Goal: Check status: Check status

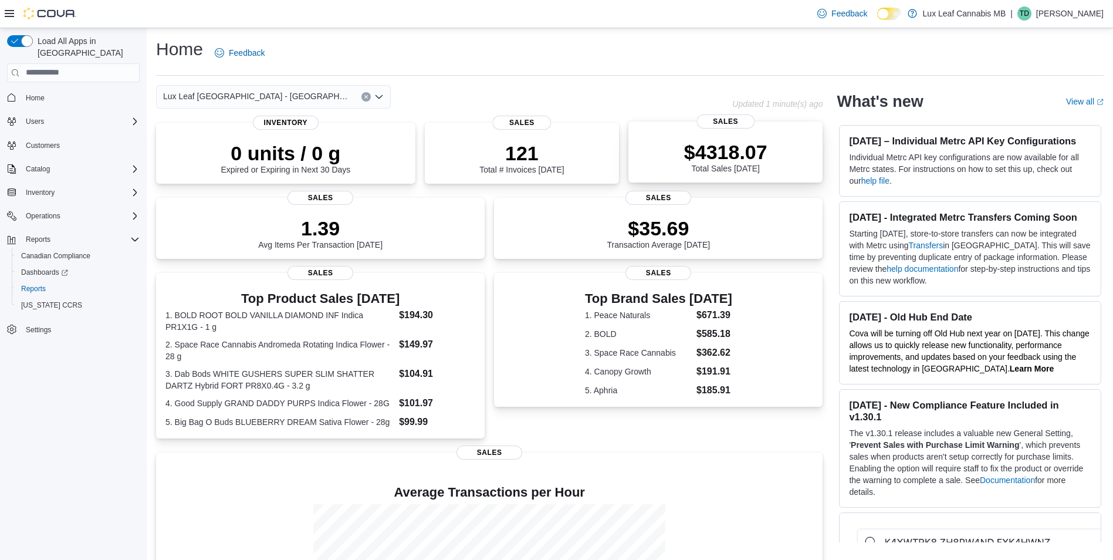
click at [774, 155] on div "$4318.07 Total Sales Today" at bounding box center [725, 155] width 175 height 38
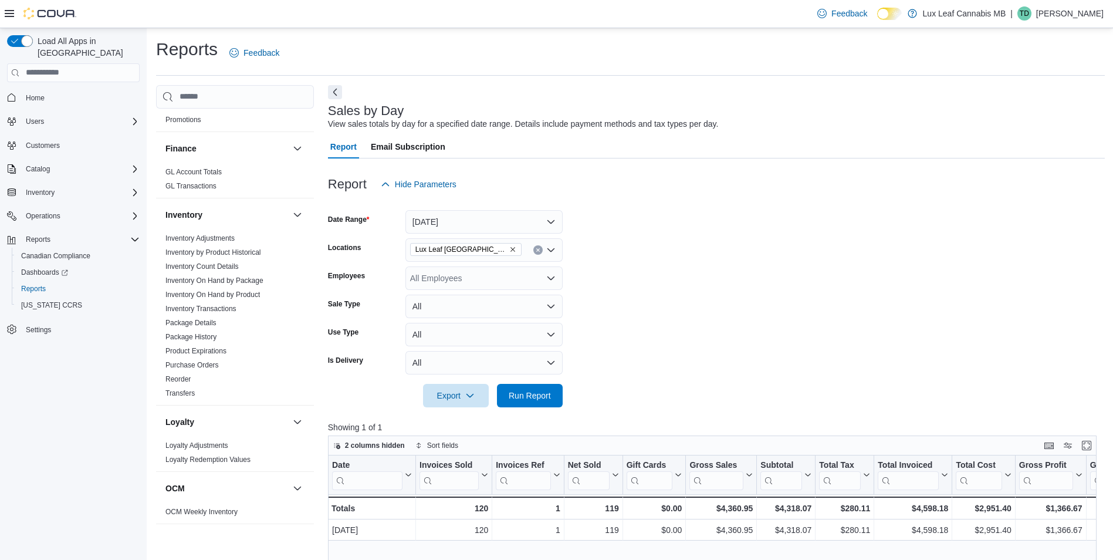
scroll to position [235, 0]
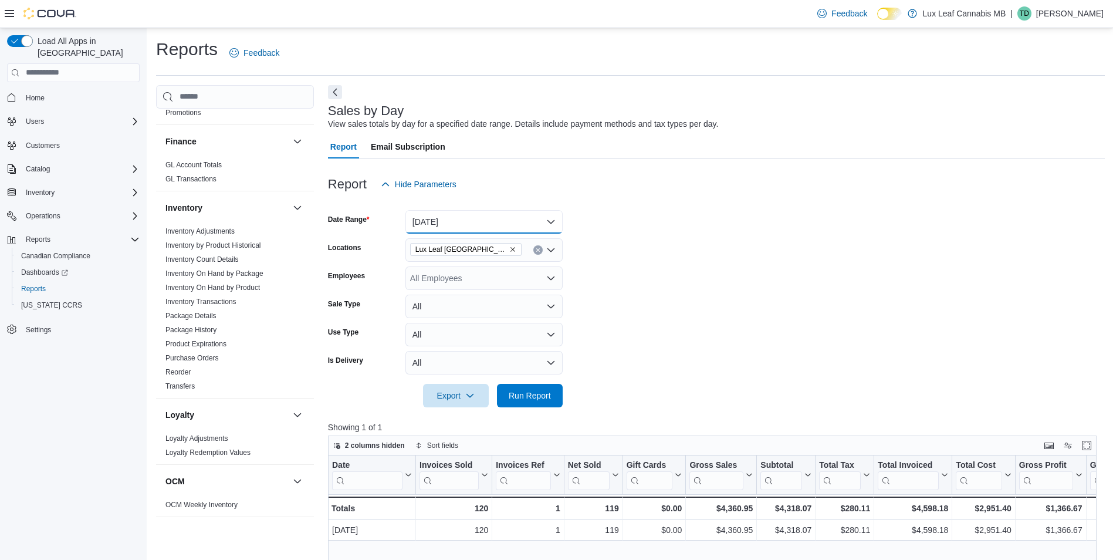
click at [448, 215] on button "[DATE]" at bounding box center [483, 221] width 157 height 23
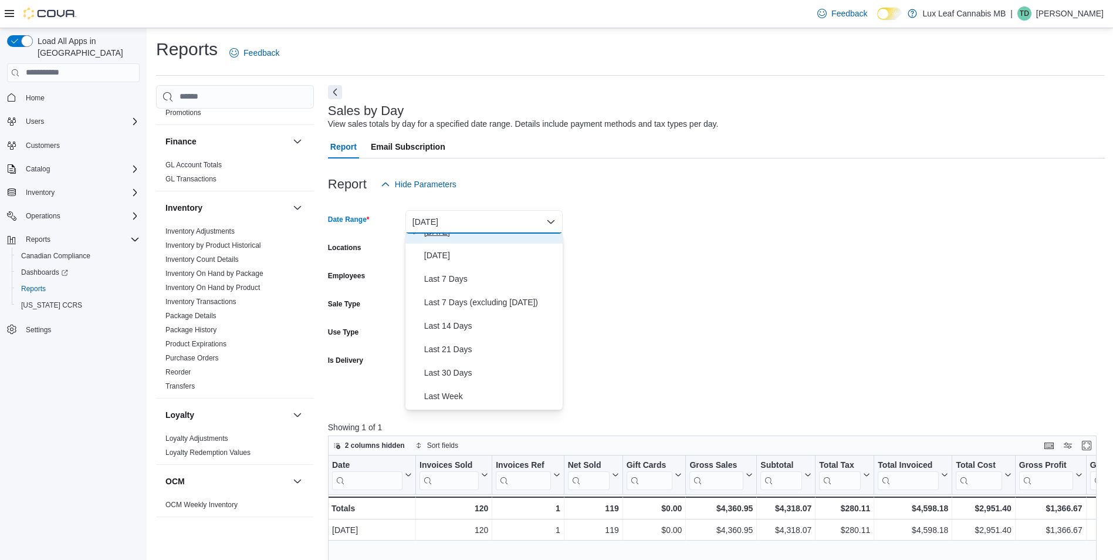
scroll to position [176, 0]
click at [465, 344] on span "Month To Date" at bounding box center [491, 351] width 134 height 14
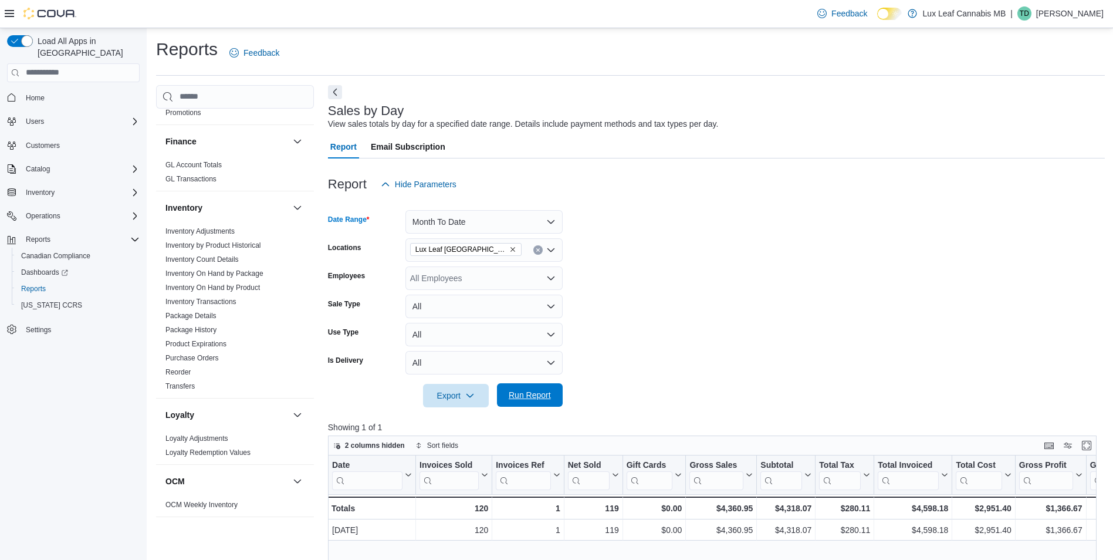
click at [532, 388] on span "Run Report" at bounding box center [530, 394] width 52 height 23
